Goal: Find specific page/section: Find specific page/section

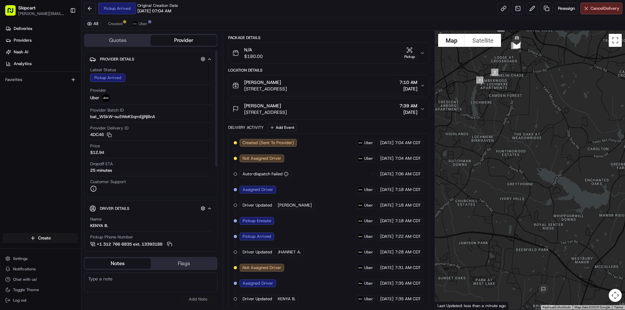
scroll to position [70, 0]
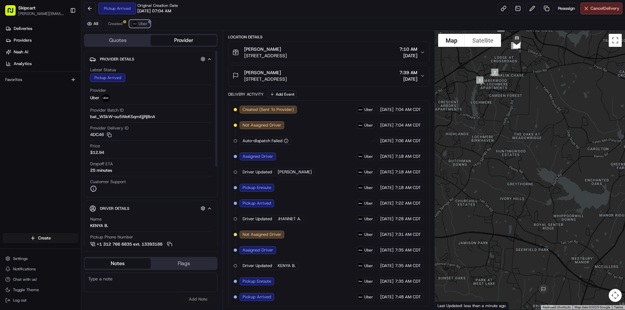
click at [141, 24] on span "Uber" at bounding box center [143, 23] width 9 height 5
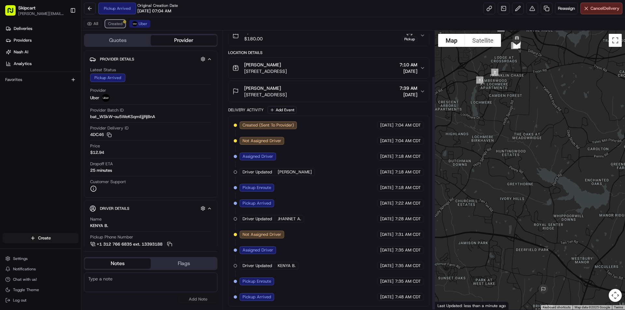
click at [119, 24] on span "Created" at bounding box center [115, 23] width 14 height 5
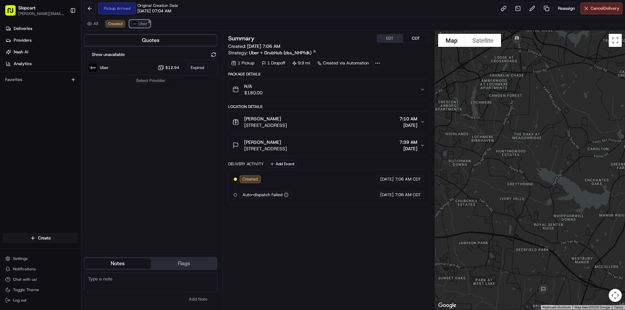
click at [140, 23] on span "Uber" at bounding box center [143, 23] width 9 height 5
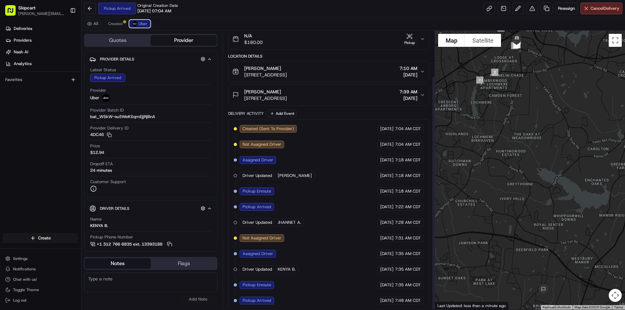
scroll to position [54, 0]
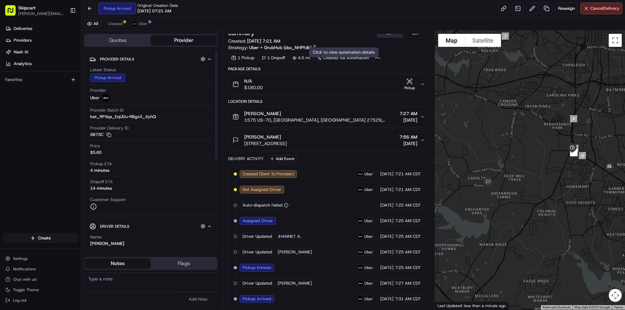
scroll to position [7, 0]
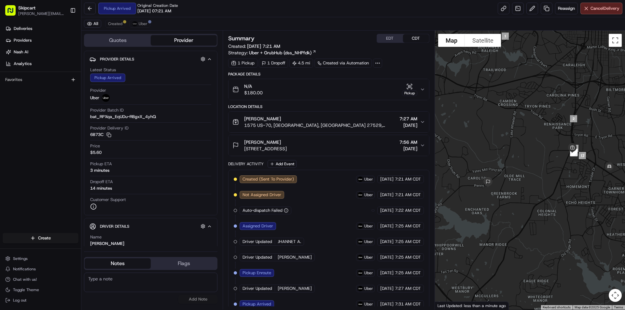
scroll to position [7, 0]
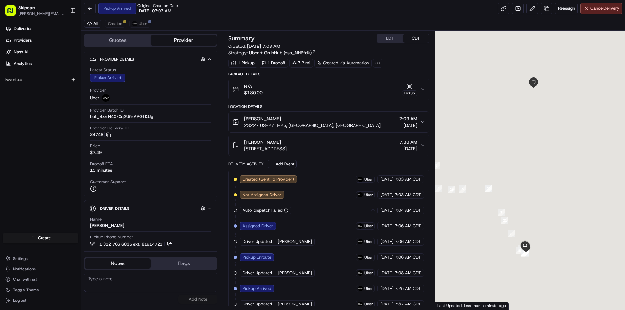
scroll to position [23, 0]
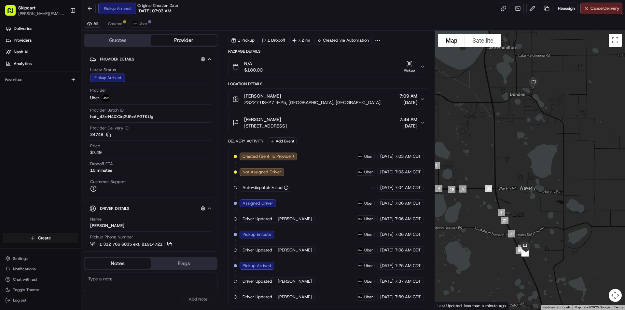
click at [294, 297] on span "SHOMARI J." at bounding box center [295, 297] width 34 height 6
copy div "SHOMARI J."
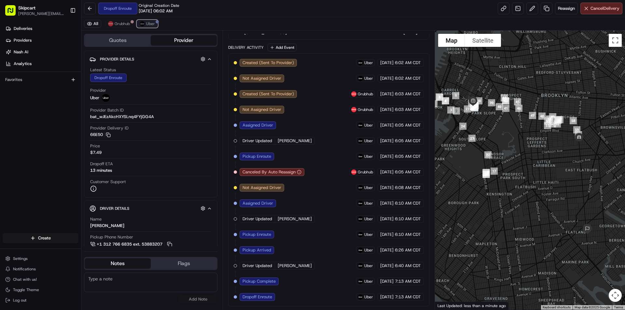
click at [150, 26] on button "Uber" at bounding box center [147, 24] width 21 height 8
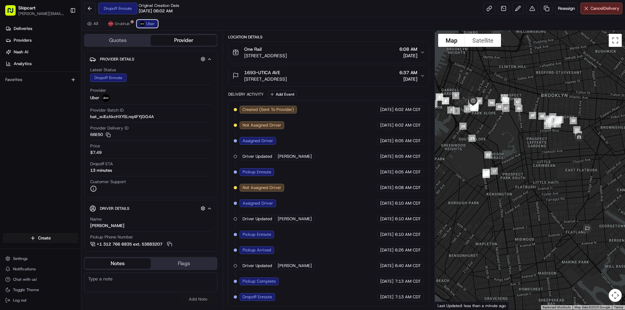
scroll to position [70, 0]
